Goal: Task Accomplishment & Management: Manage account settings

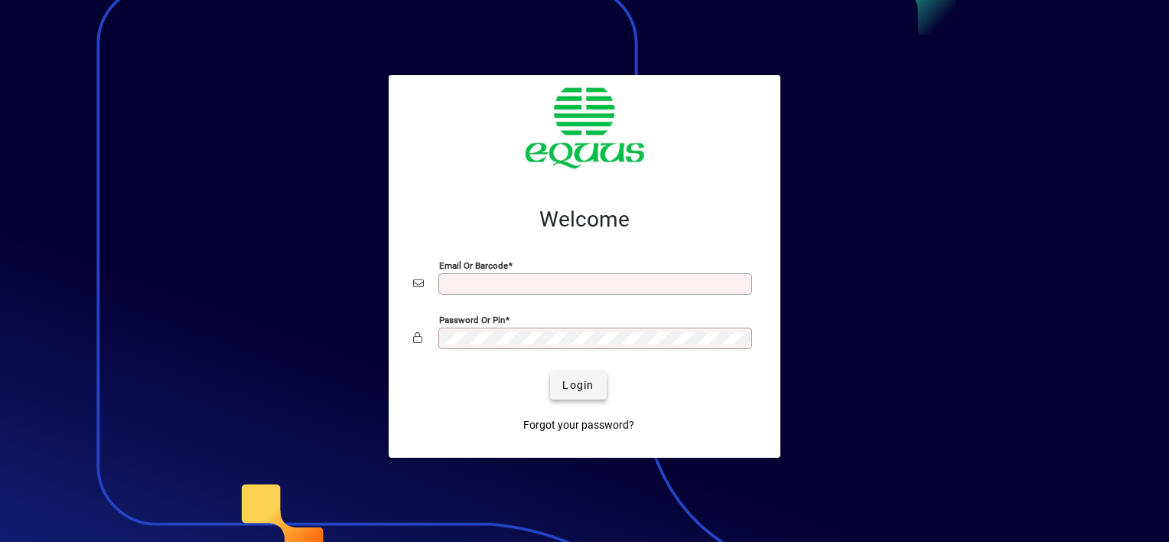
type input "**********"
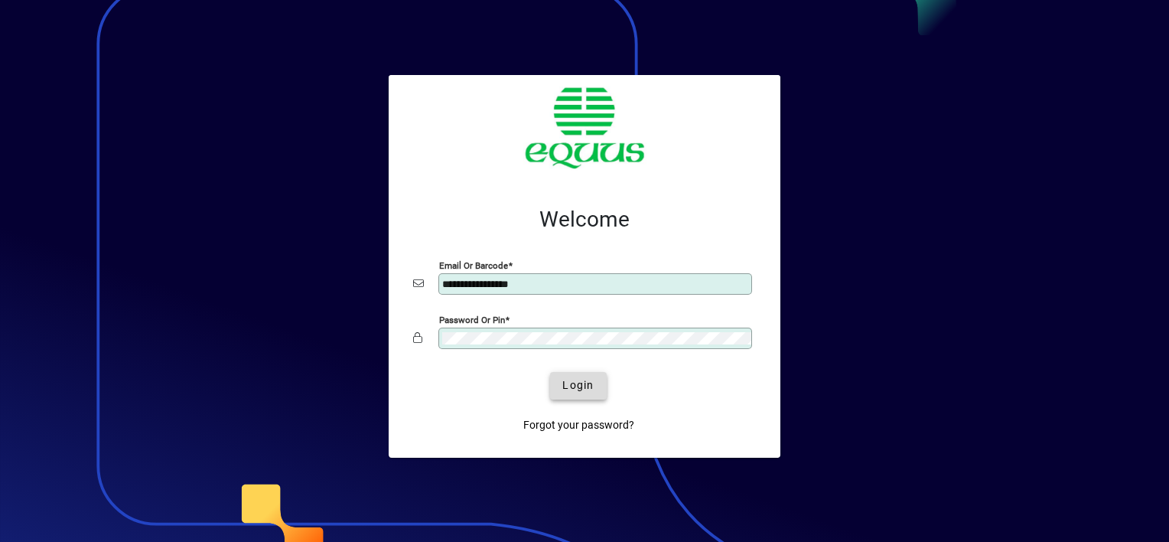
click at [570, 386] on span "Login" at bounding box center [577, 385] width 31 height 16
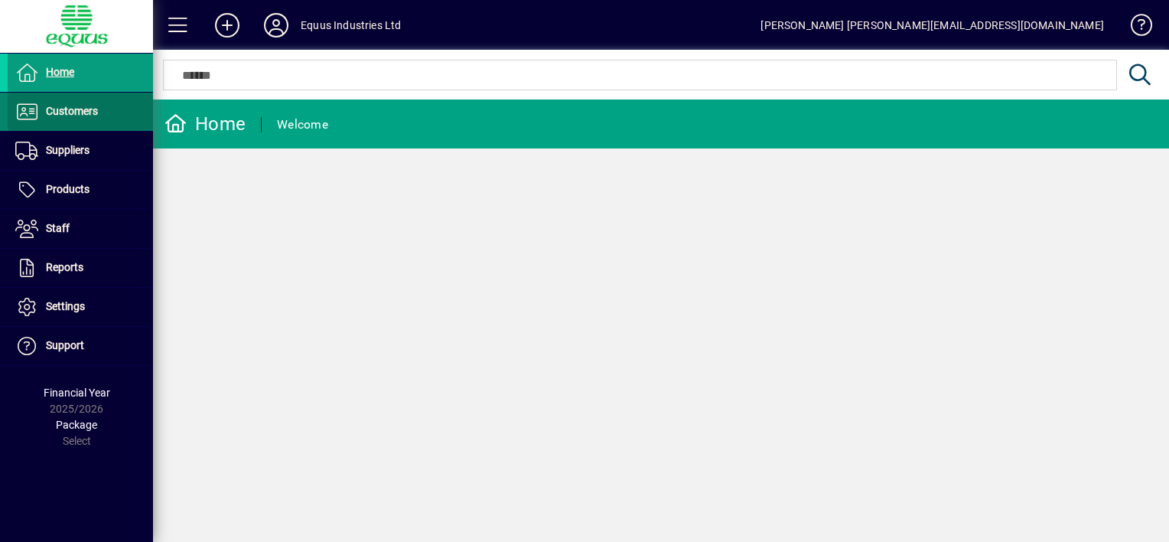
click at [78, 111] on span "Customers" at bounding box center [72, 111] width 52 height 12
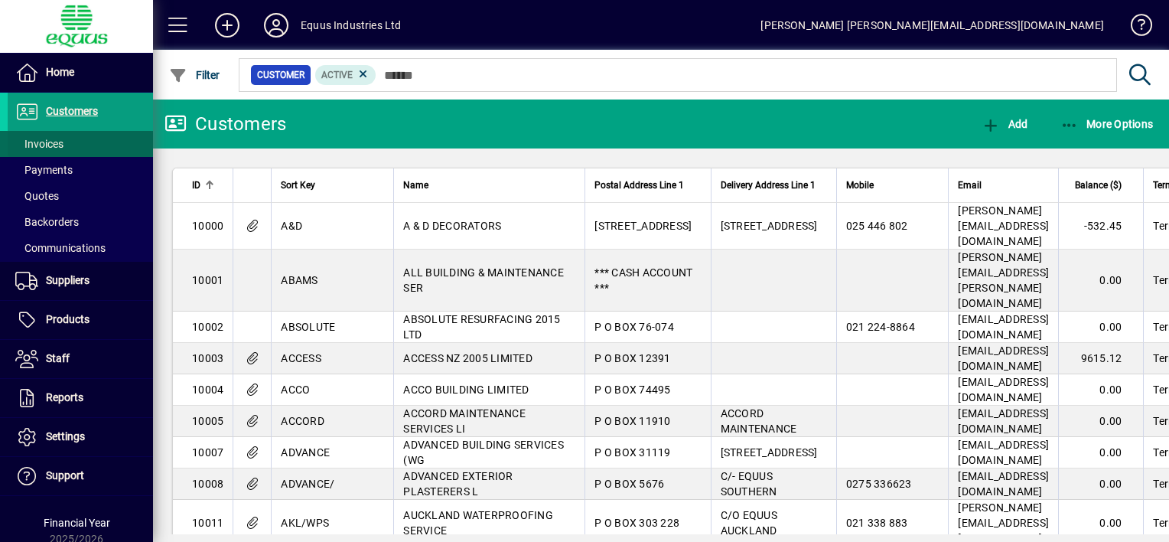
click at [64, 144] on span "Invoices" at bounding box center [36, 144] width 56 height 16
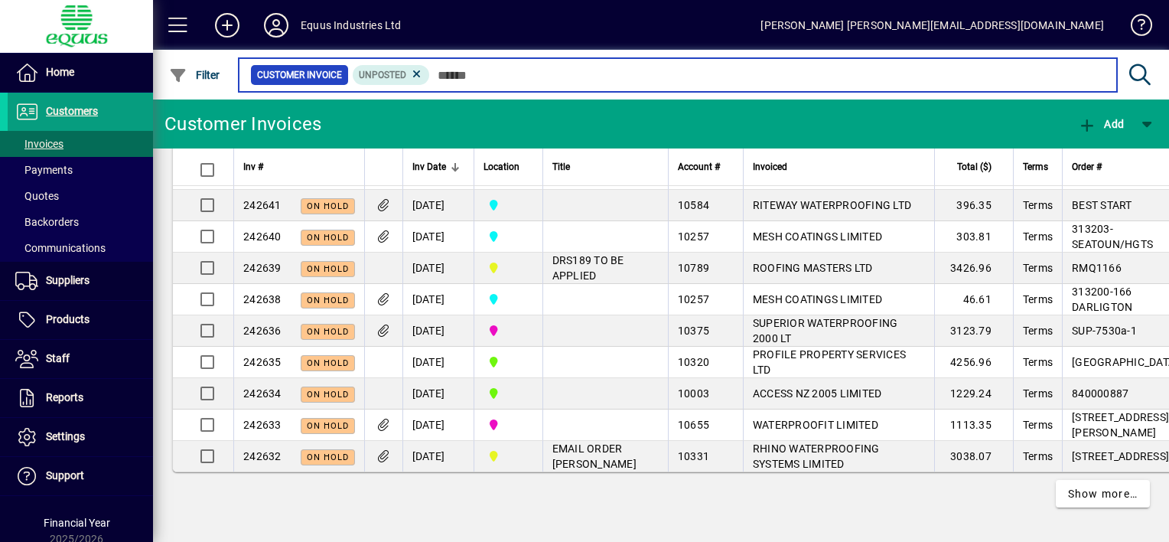
scroll to position [3137, 0]
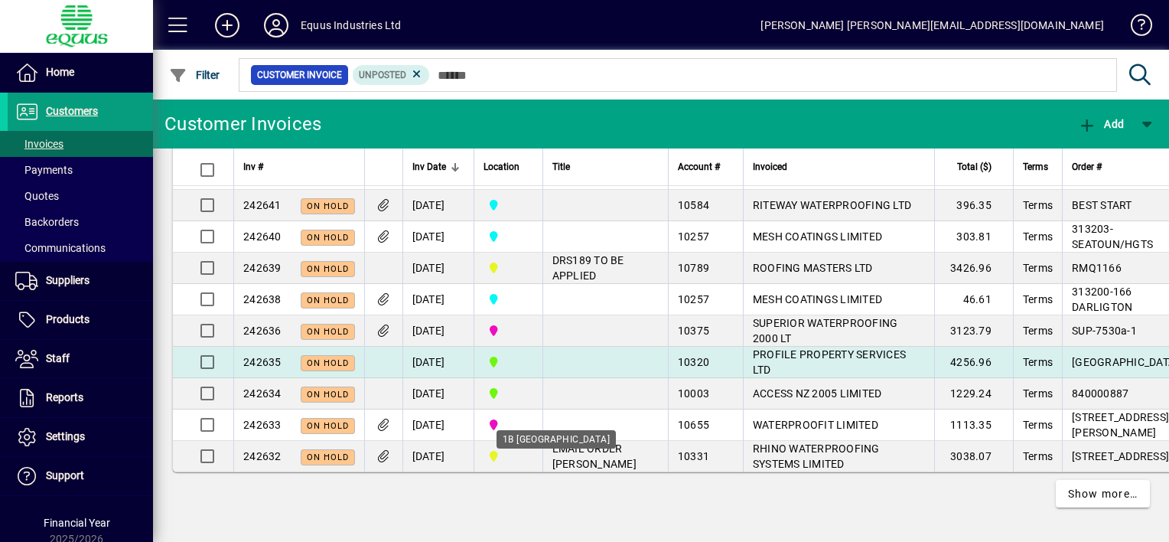
click at [533, 370] on span "1B BLENHEIM" at bounding box center [509, 362] width 50 height 17
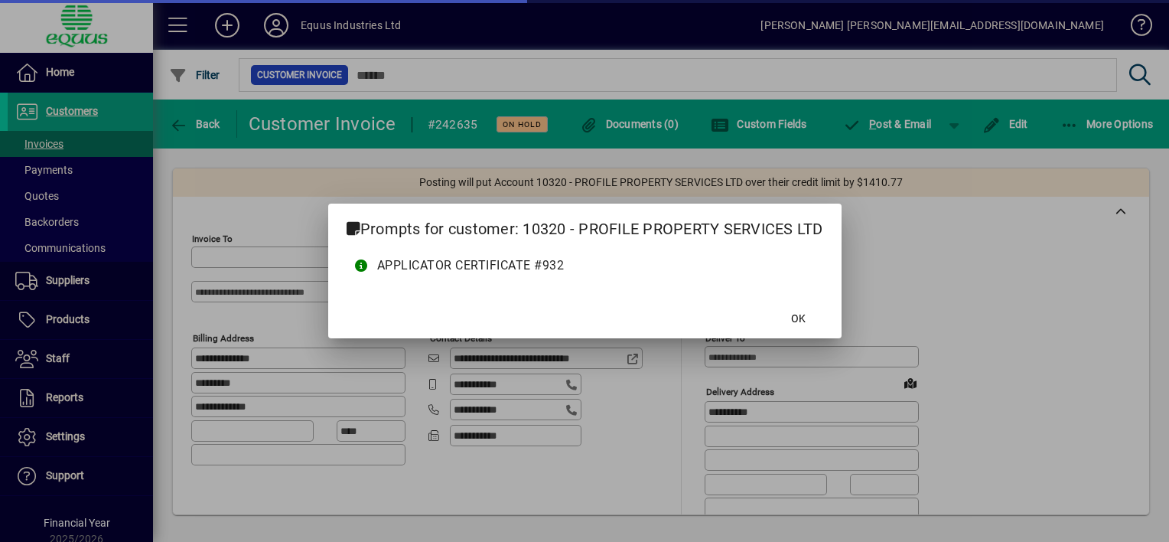
type input "**********"
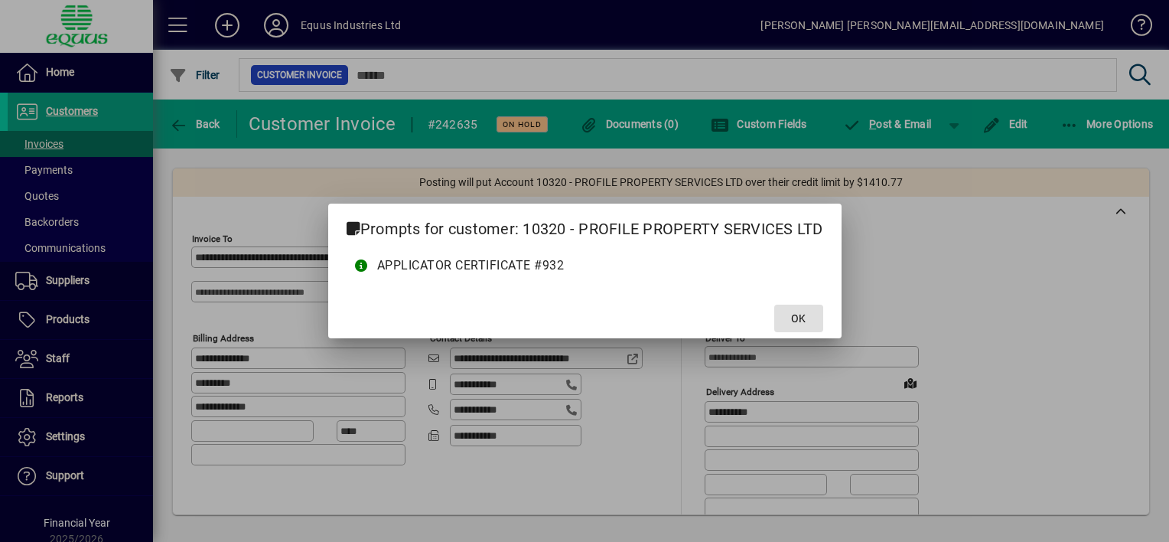
click at [800, 316] on span "OK" at bounding box center [798, 319] width 15 height 16
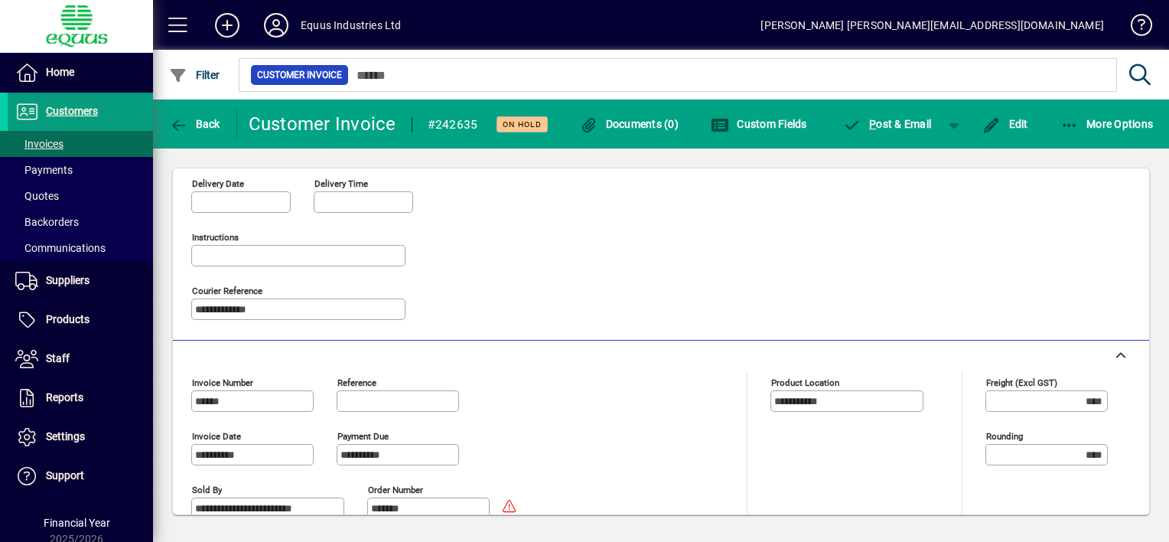
scroll to position [306, 0]
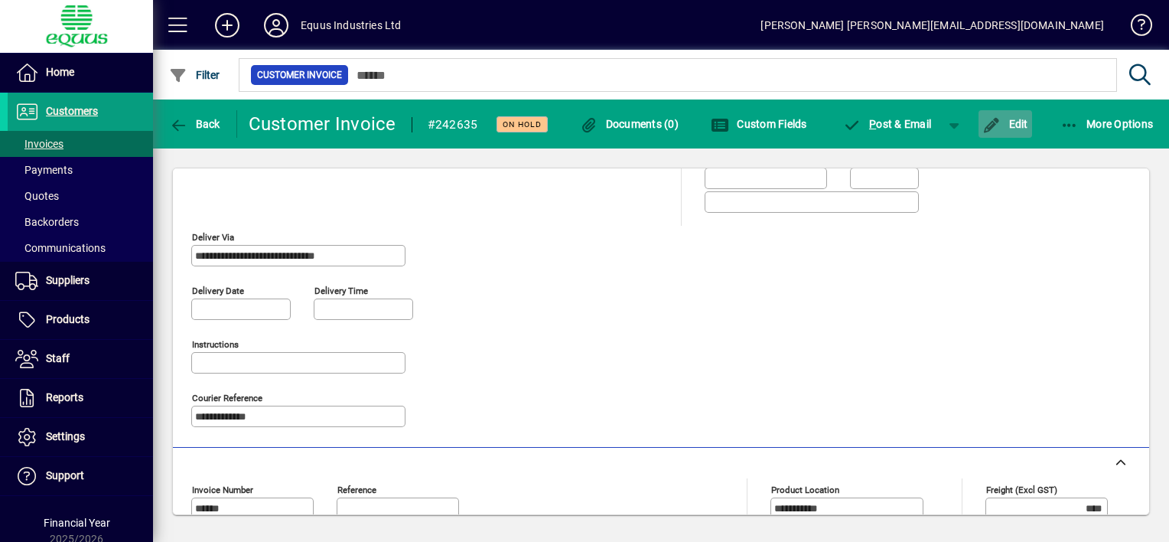
click at [1003, 119] on span "Edit" at bounding box center [1005, 124] width 46 height 12
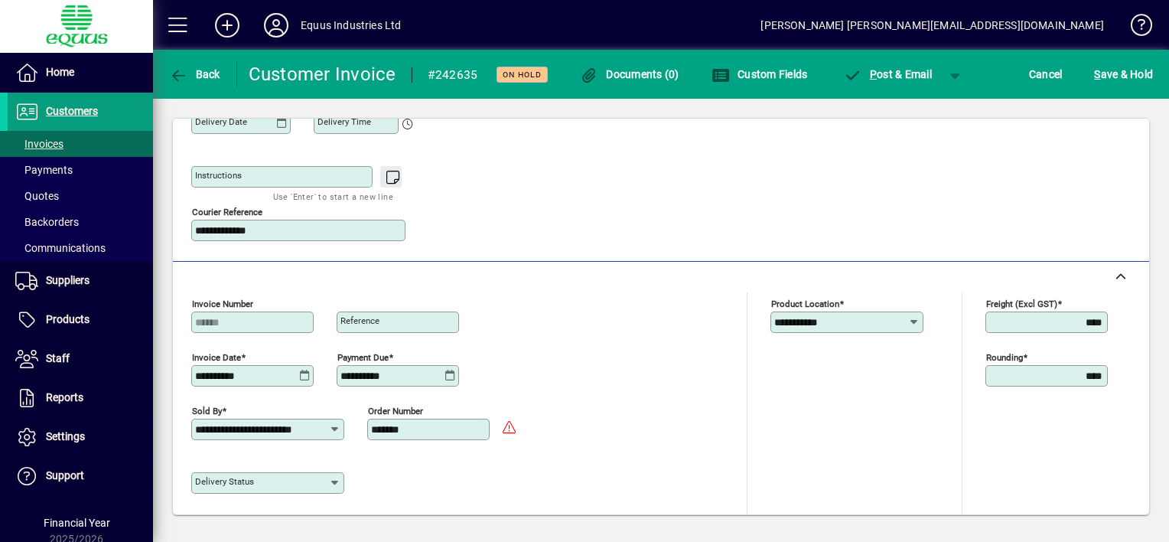
scroll to position [459, 0]
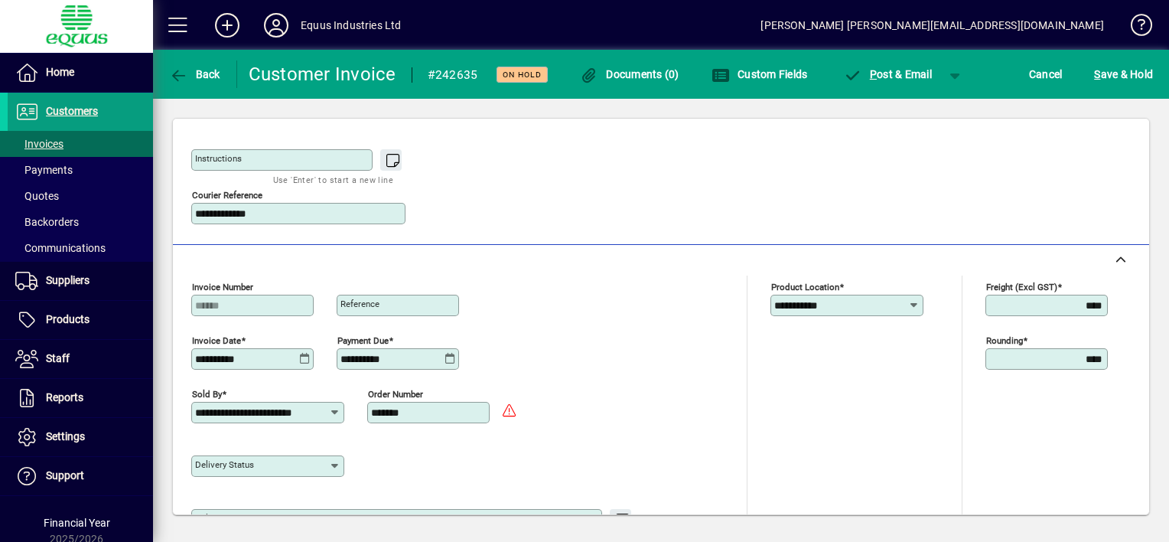
click at [303, 358] on icon at bounding box center [304, 359] width 11 height 12
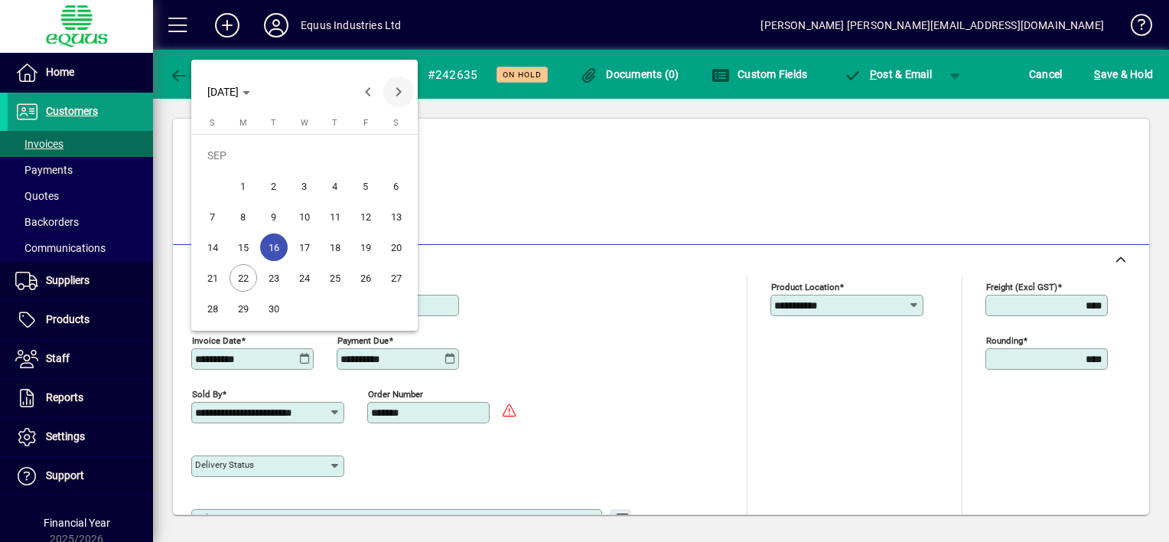
click at [402, 92] on span "Next month" at bounding box center [398, 92] width 31 height 31
click at [301, 153] on span "1" at bounding box center [305, 156] width 28 height 28
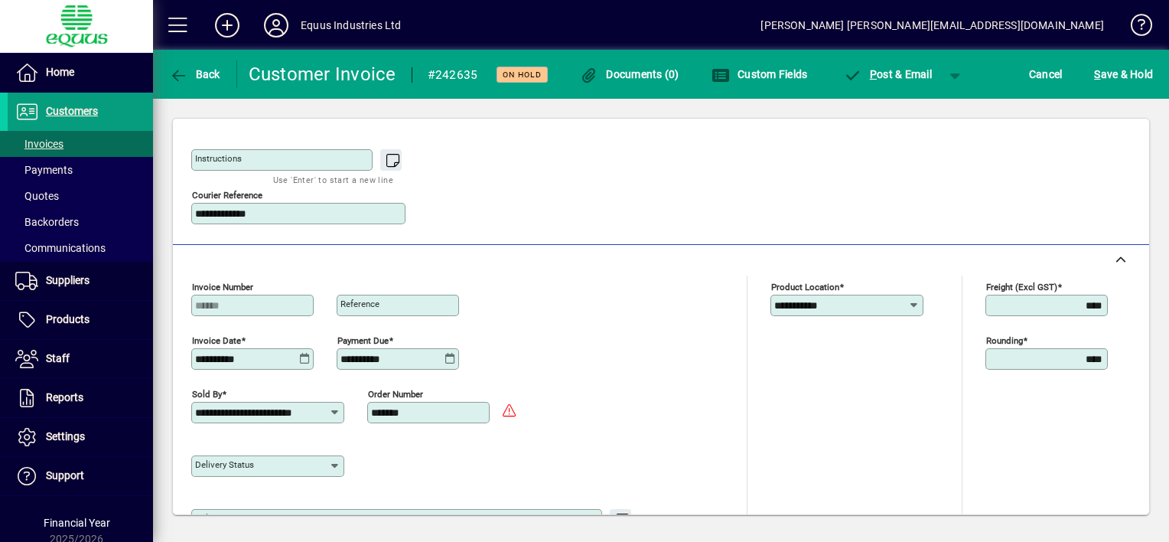
type input "**********"
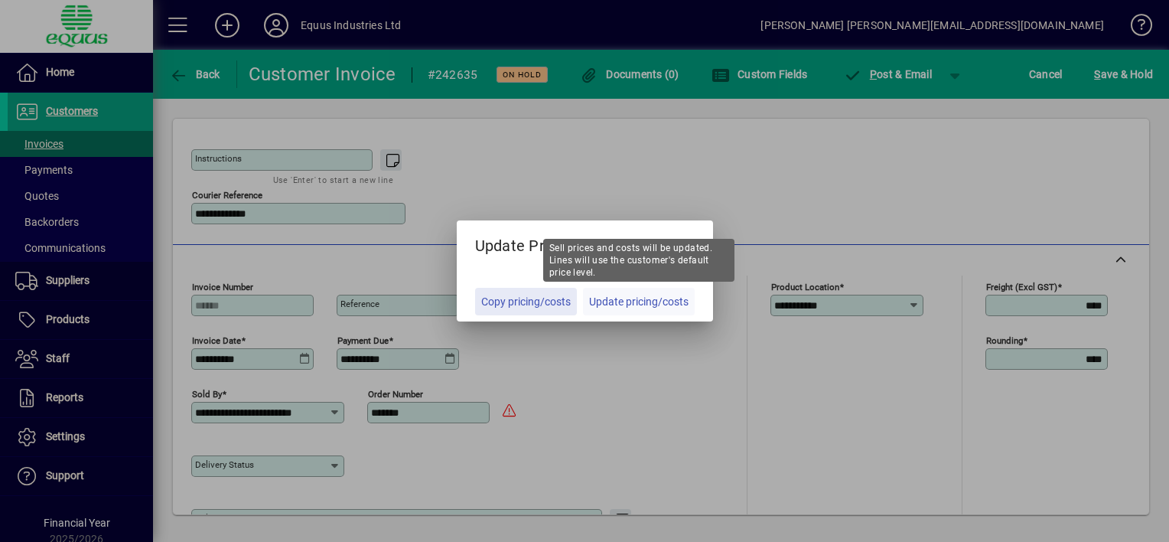
click at [614, 300] on span "Update pricing/costs" at bounding box center [638, 302] width 99 height 16
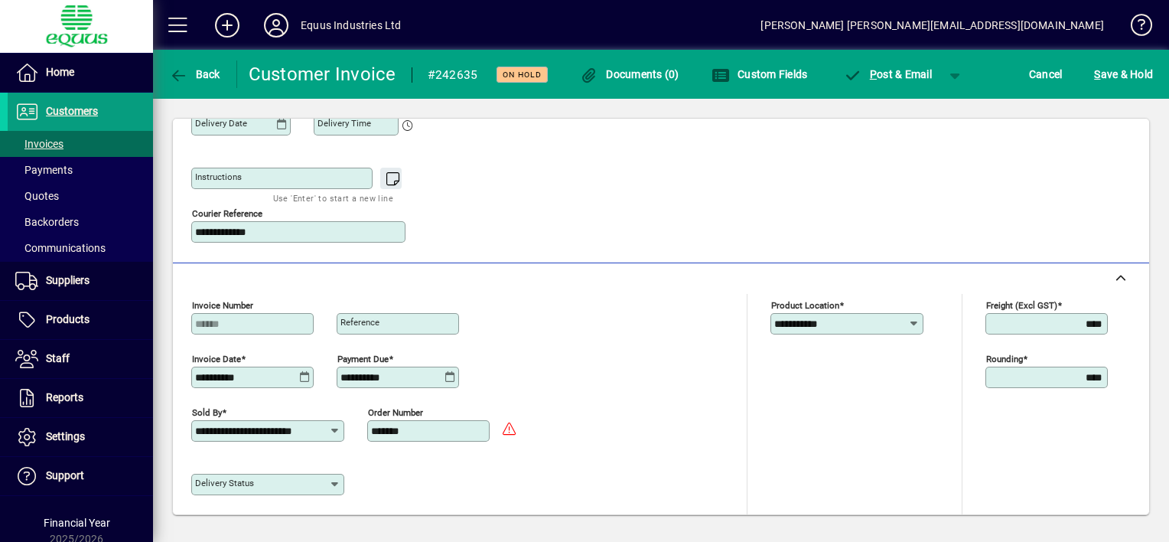
scroll to position [425, 0]
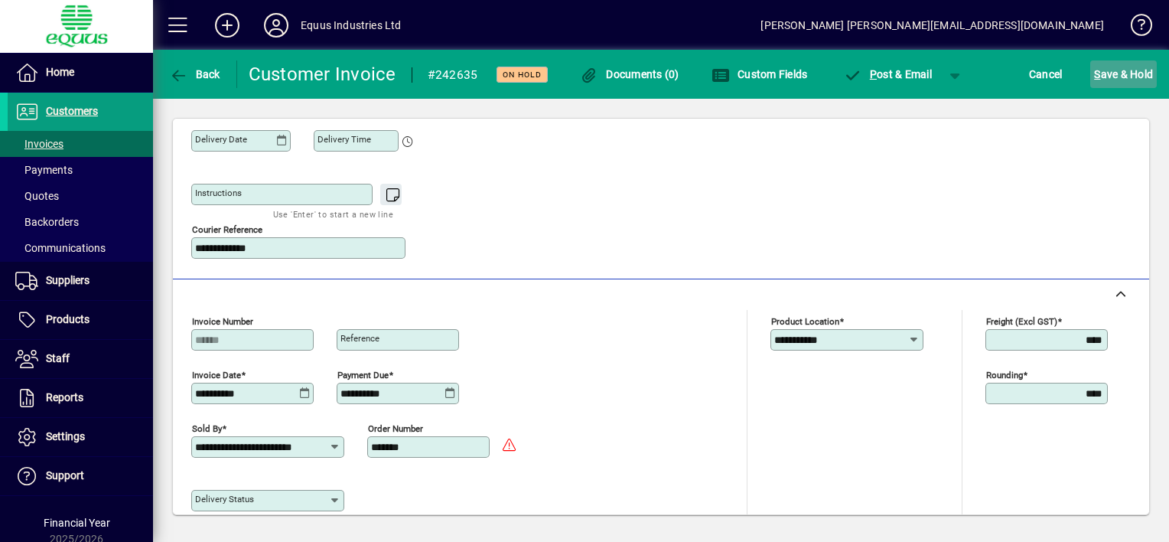
click at [1096, 73] on span "S" at bounding box center [1097, 74] width 6 height 12
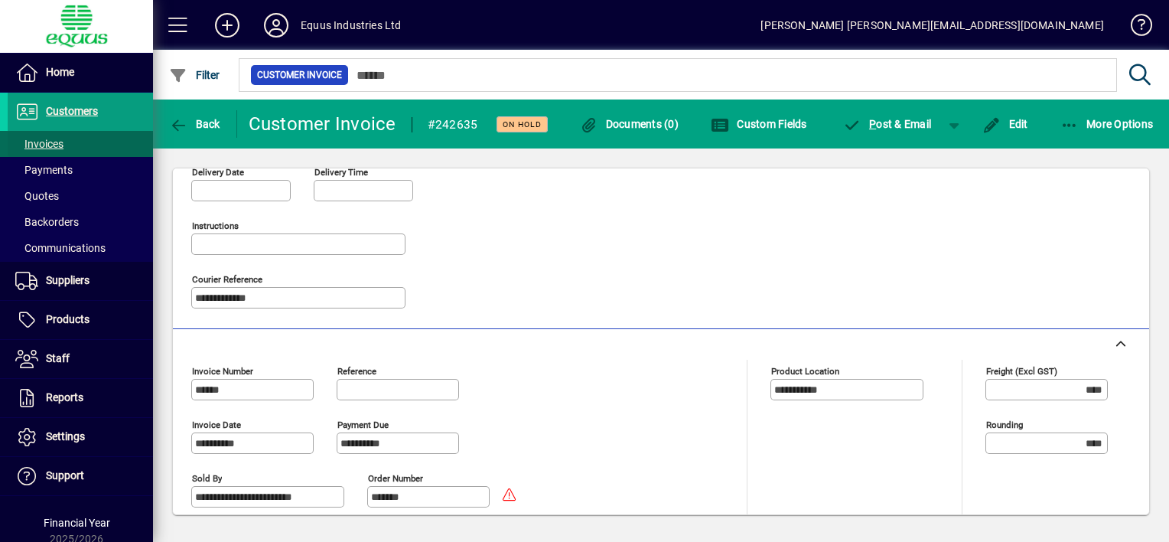
click at [62, 145] on span "Invoices" at bounding box center [39, 144] width 48 height 12
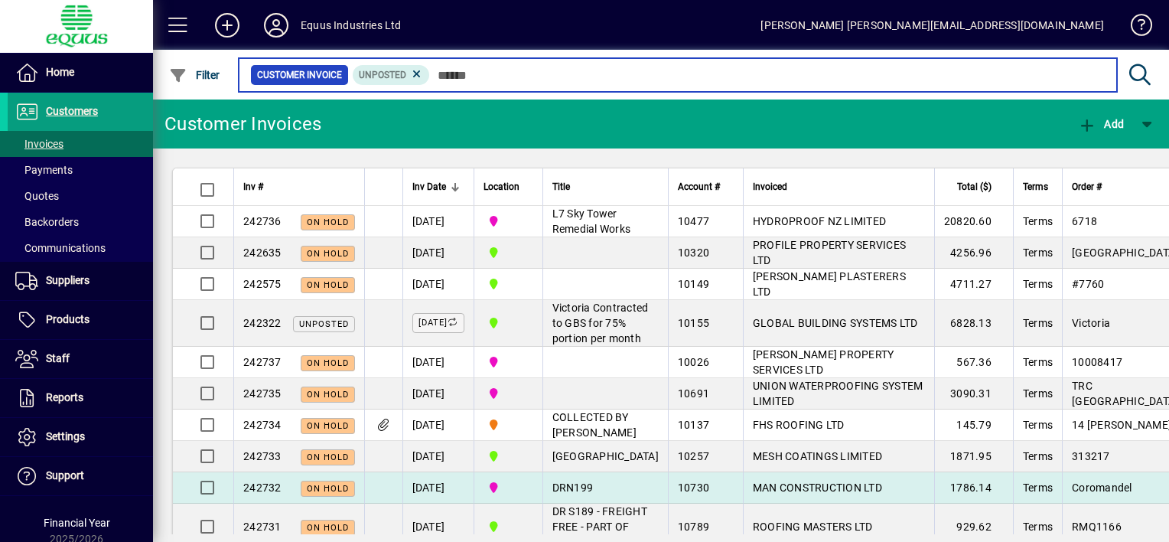
scroll to position [153, 0]
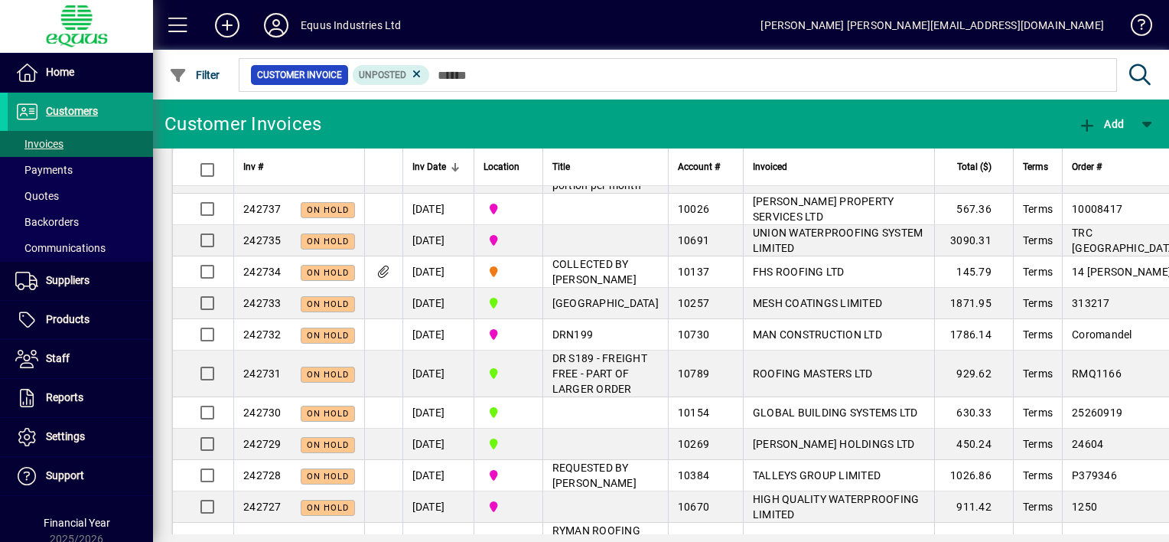
click at [277, 21] on icon at bounding box center [276, 25] width 31 height 24
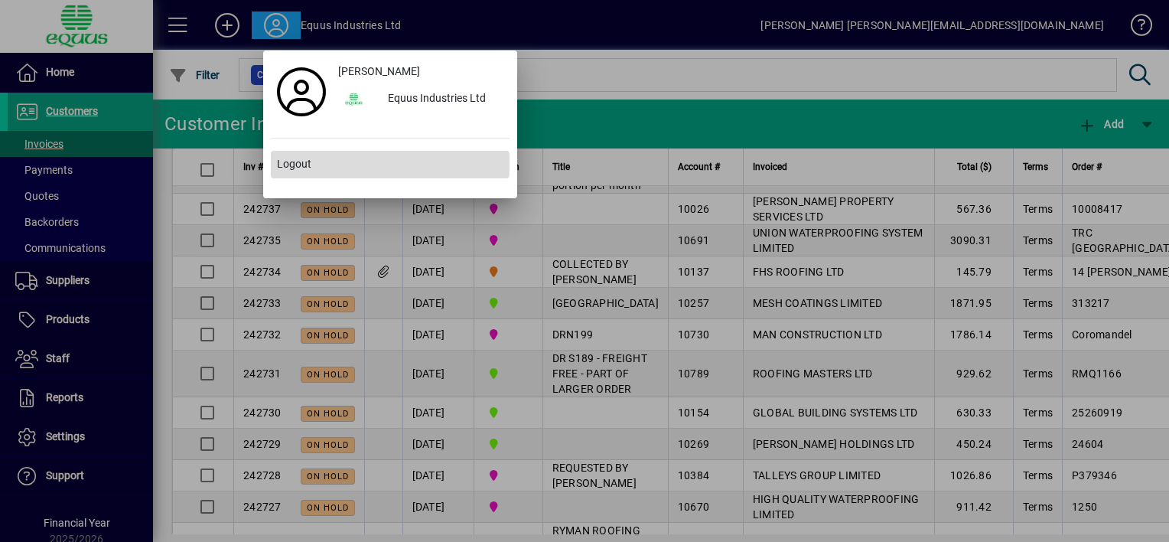
click at [302, 163] on span "Logout" at bounding box center [294, 164] width 34 height 16
